Goal: Information Seeking & Learning: Learn about a topic

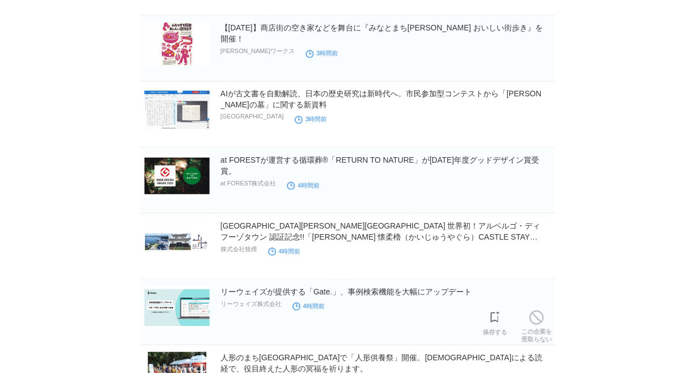
scroll to position [607, 0]
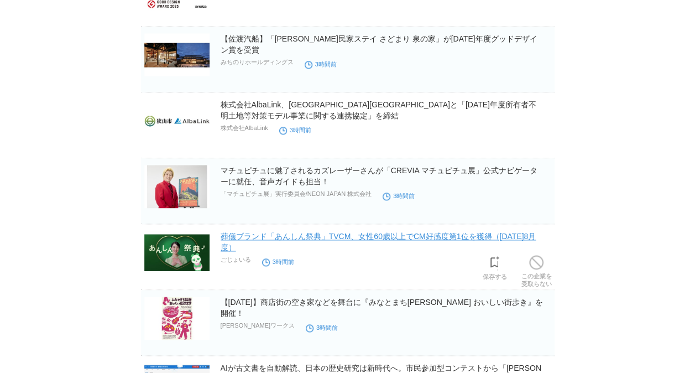
click at [367, 237] on link "葬儀ブランド「あんしん祭典」TVCM、女性60歳以上でCM好感度第1位を獲得（[DATE]8月度）" at bounding box center [379, 242] width 316 height 20
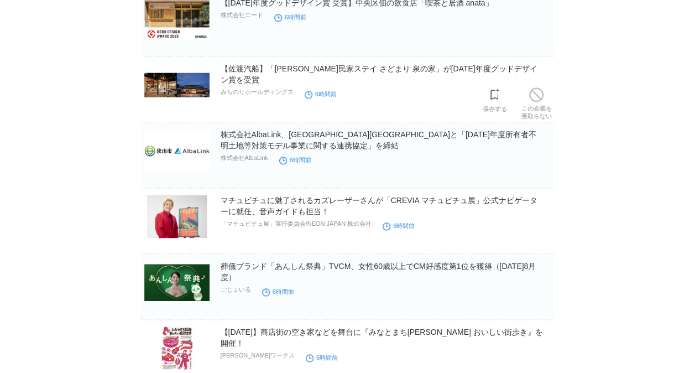
scroll to position [719, 0]
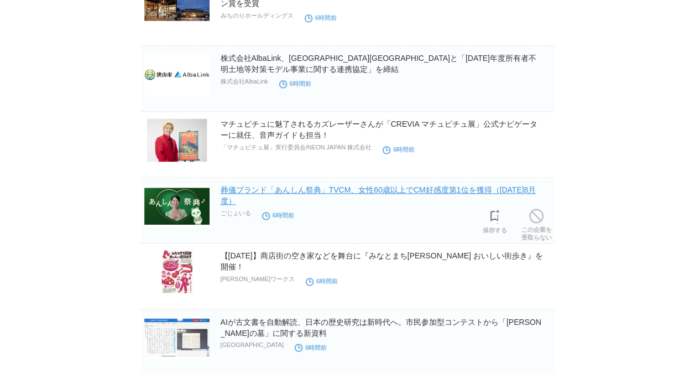
click at [406, 188] on link "葬儀ブランド「あんしん祭典」TVCM、女性60歳以上でCM好感度第1位を獲得（[DATE]8月度）" at bounding box center [379, 195] width 316 height 20
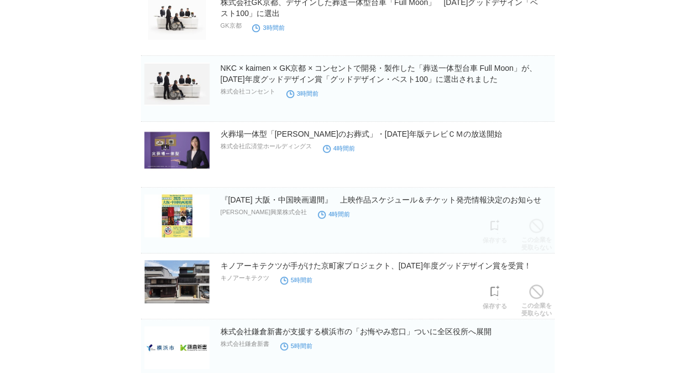
scroll to position [166, 0]
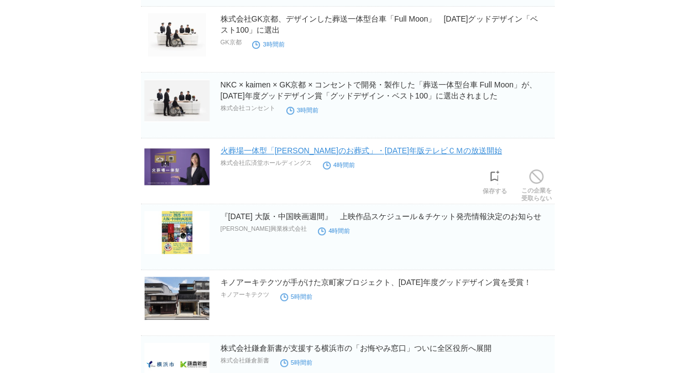
click at [310, 154] on link "火葬場一体型「[PERSON_NAME]のお葬式」・[DATE]年版テレビＣＭの放送開始" at bounding box center [362, 150] width 282 height 9
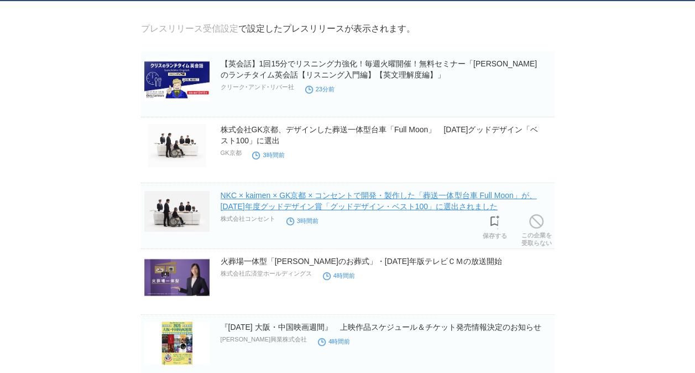
click at [401, 200] on link "NKC × kaimen × GK京都 × コンセントで開発・製作した「葬送一体型台車 Full Moon」が、[DATE]年度グッドデザイン賞「グッドデザイ…" at bounding box center [379, 201] width 316 height 20
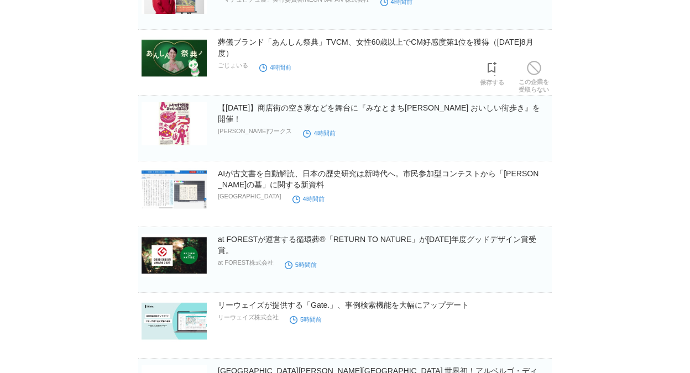
scroll to position [773, 0]
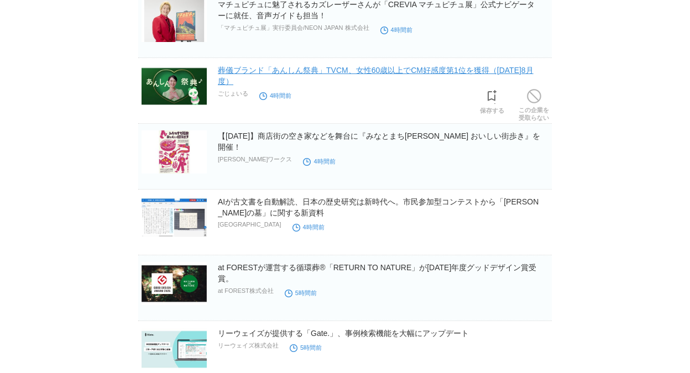
click at [371, 69] on link "葬儀ブランド「あんしん祭典」TVCM、女性60歳以上でCM好感度第1位を獲得（[DATE]8月度）" at bounding box center [376, 76] width 316 height 20
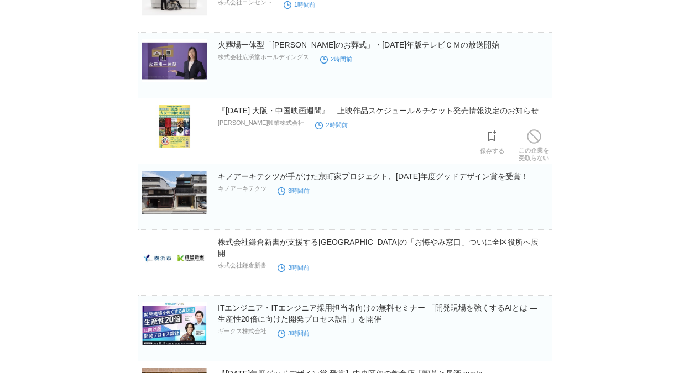
scroll to position [164, 0]
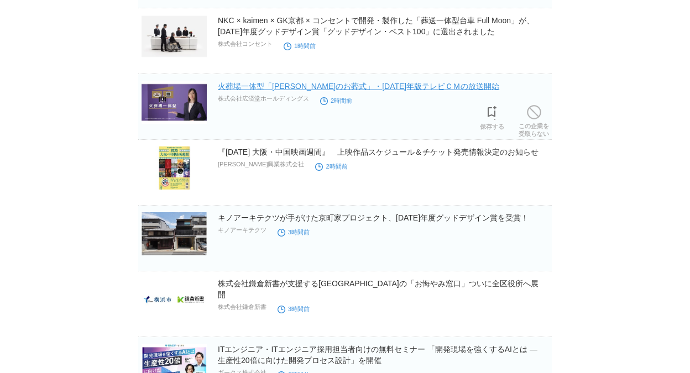
click at [303, 86] on link "火葬場一体型「[PERSON_NAME]のお葬式」・[DATE]年版テレビＣＭの放送開始" at bounding box center [359, 86] width 282 height 9
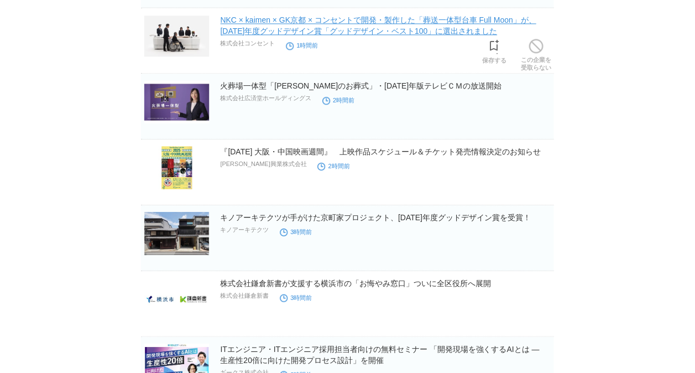
scroll to position [164, 0]
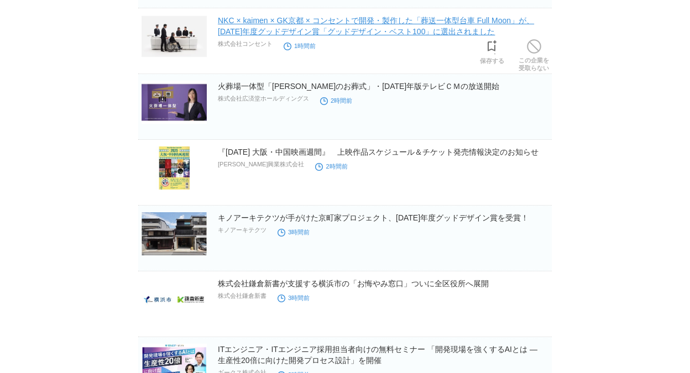
click at [264, 30] on link "NKC × kaimen × GK京都 × コンセントで開発・製作した「葬送一体型台車 Full Moon」が、[DATE]年度グッドデザイン賞「グッドデザイ…" at bounding box center [376, 26] width 316 height 20
